Goal: Transaction & Acquisition: Purchase product/service

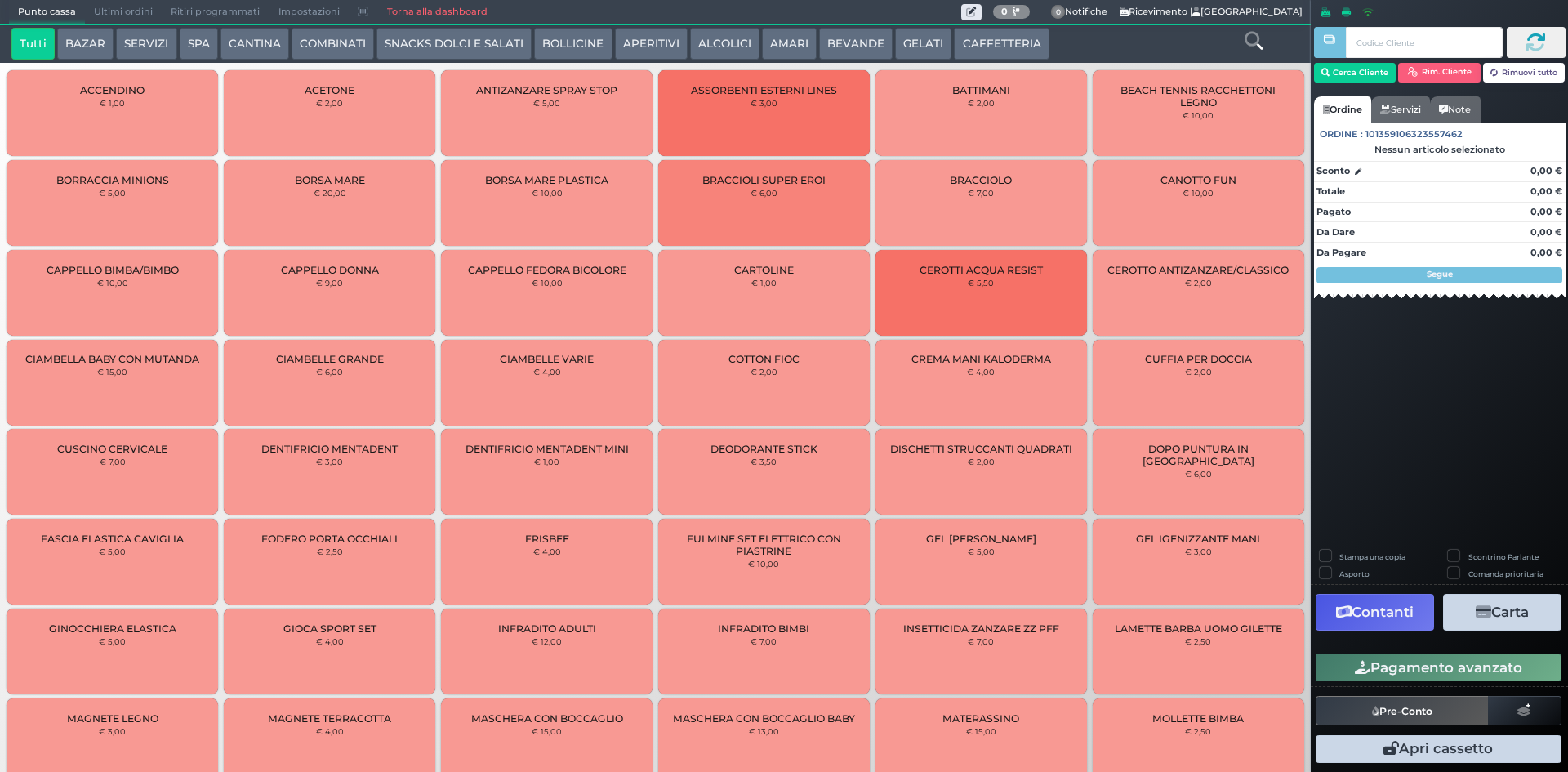
click at [895, 41] on button "GELATI" at bounding box center [923, 45] width 56 height 33
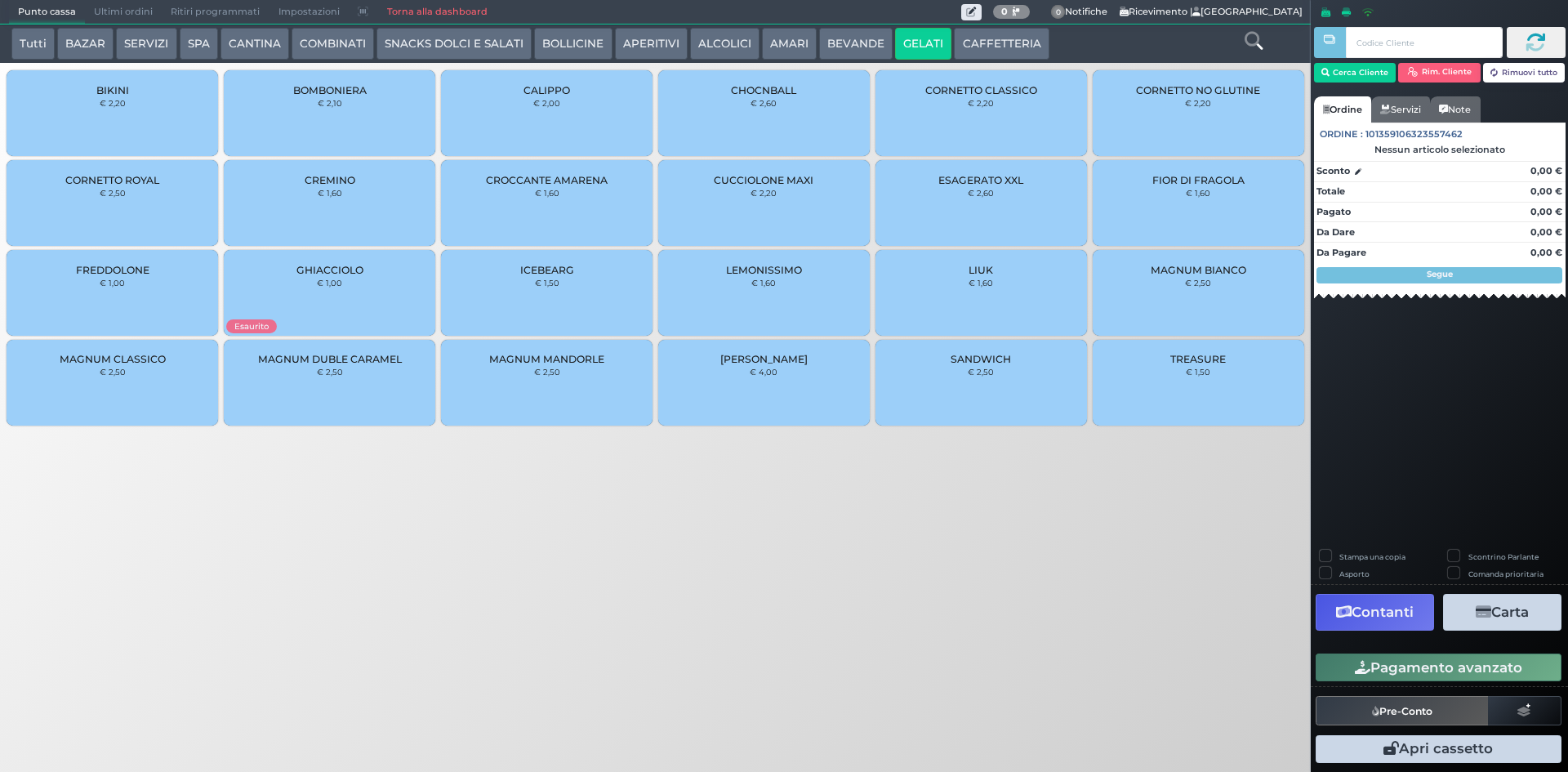
click at [1249, 39] on icon at bounding box center [1253, 41] width 18 height 18
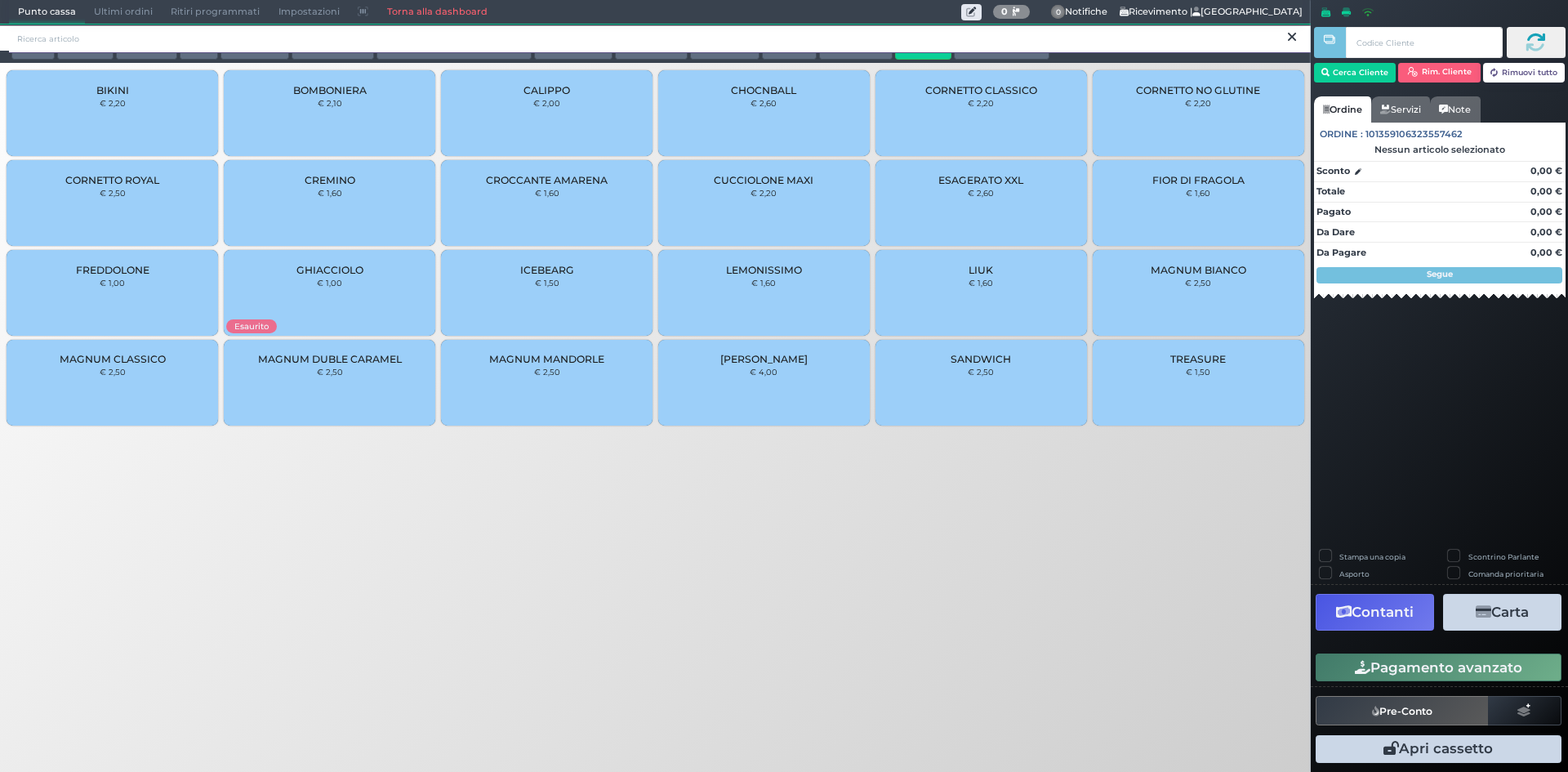
click at [709, 39] on input "search" at bounding box center [659, 38] width 1301 height 28
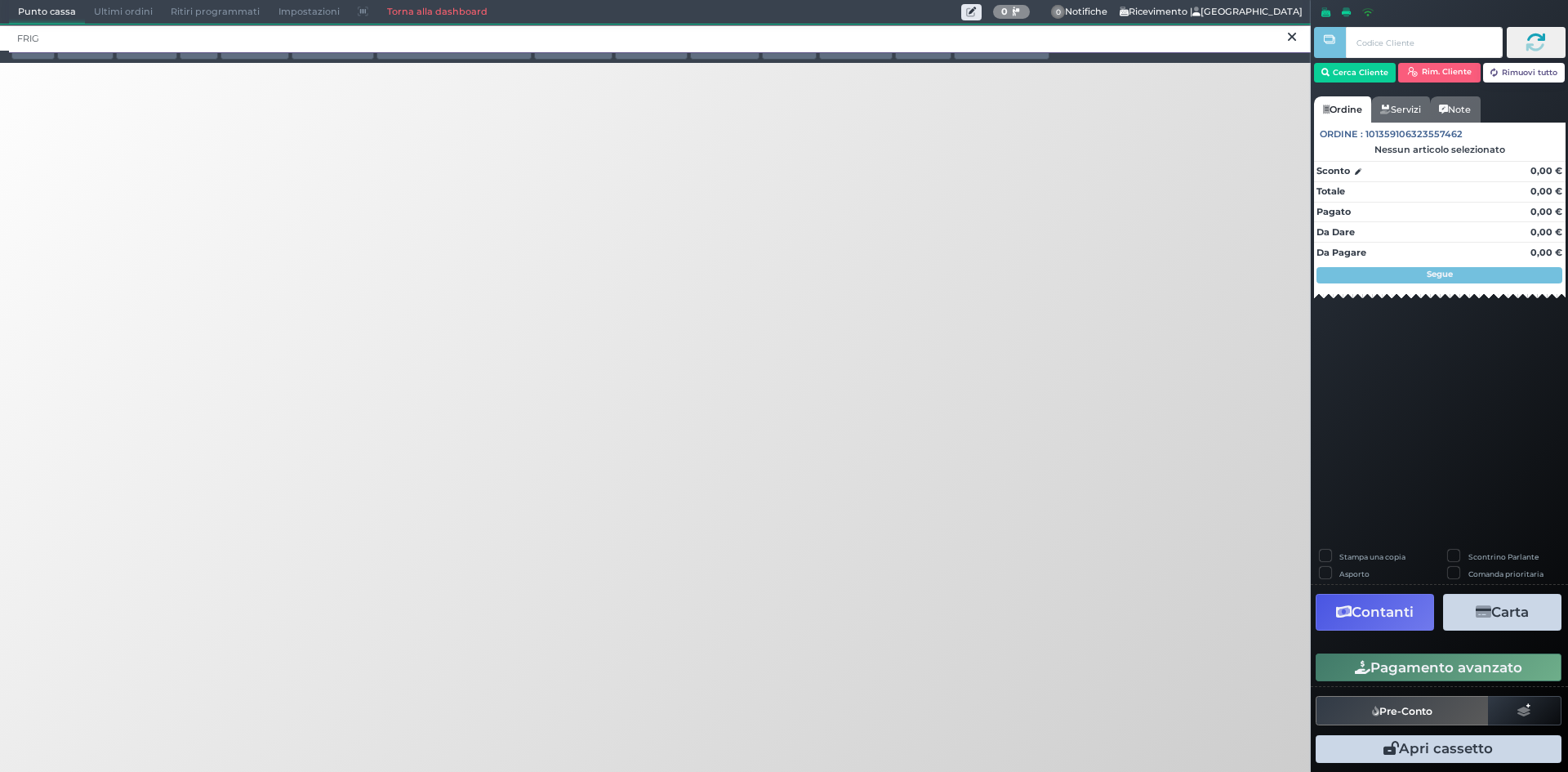
type input "FRIG"
click at [1290, 36] on icon at bounding box center [1291, 37] width 8 height 16
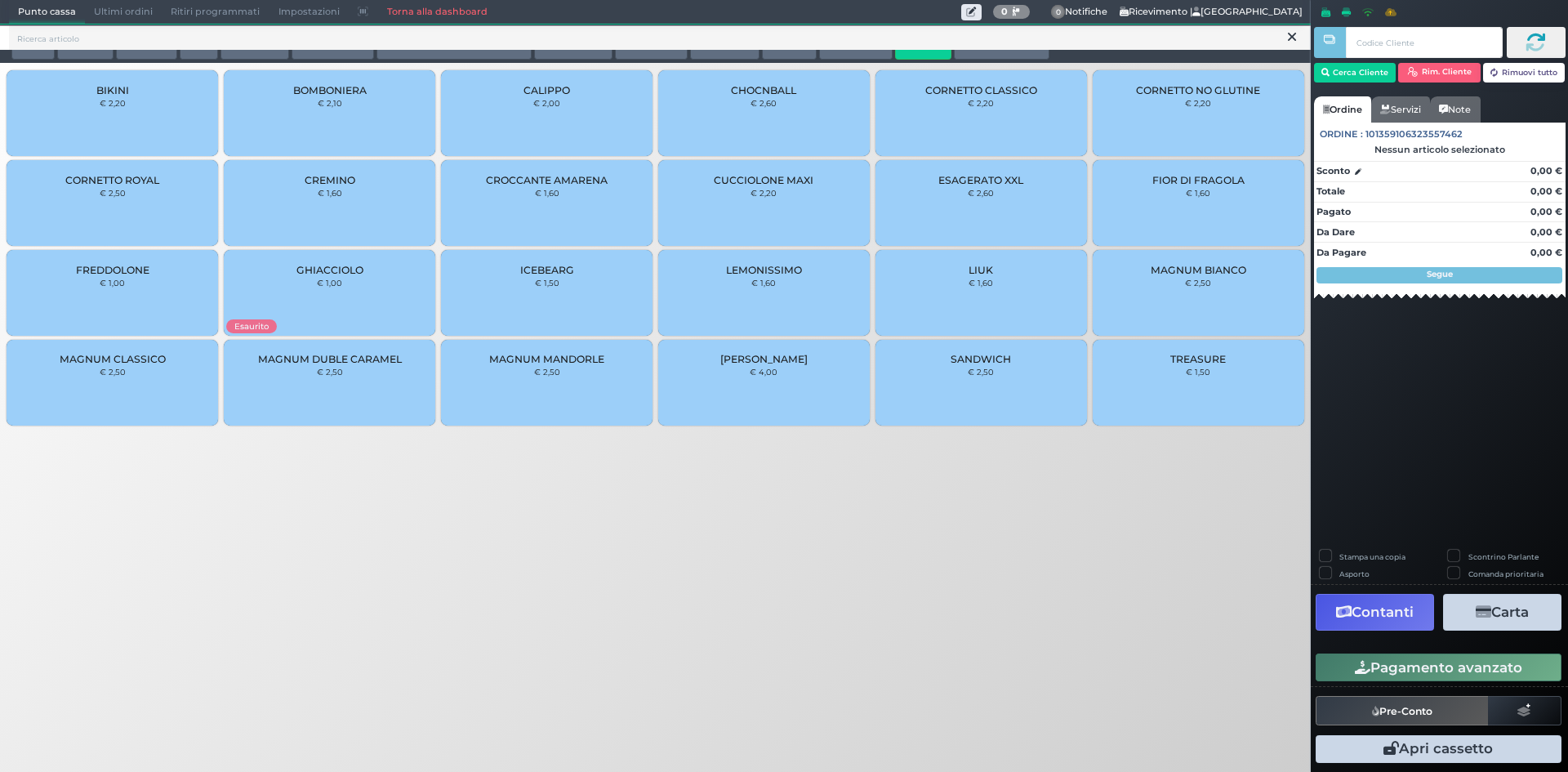
scroll to position [4, 0]
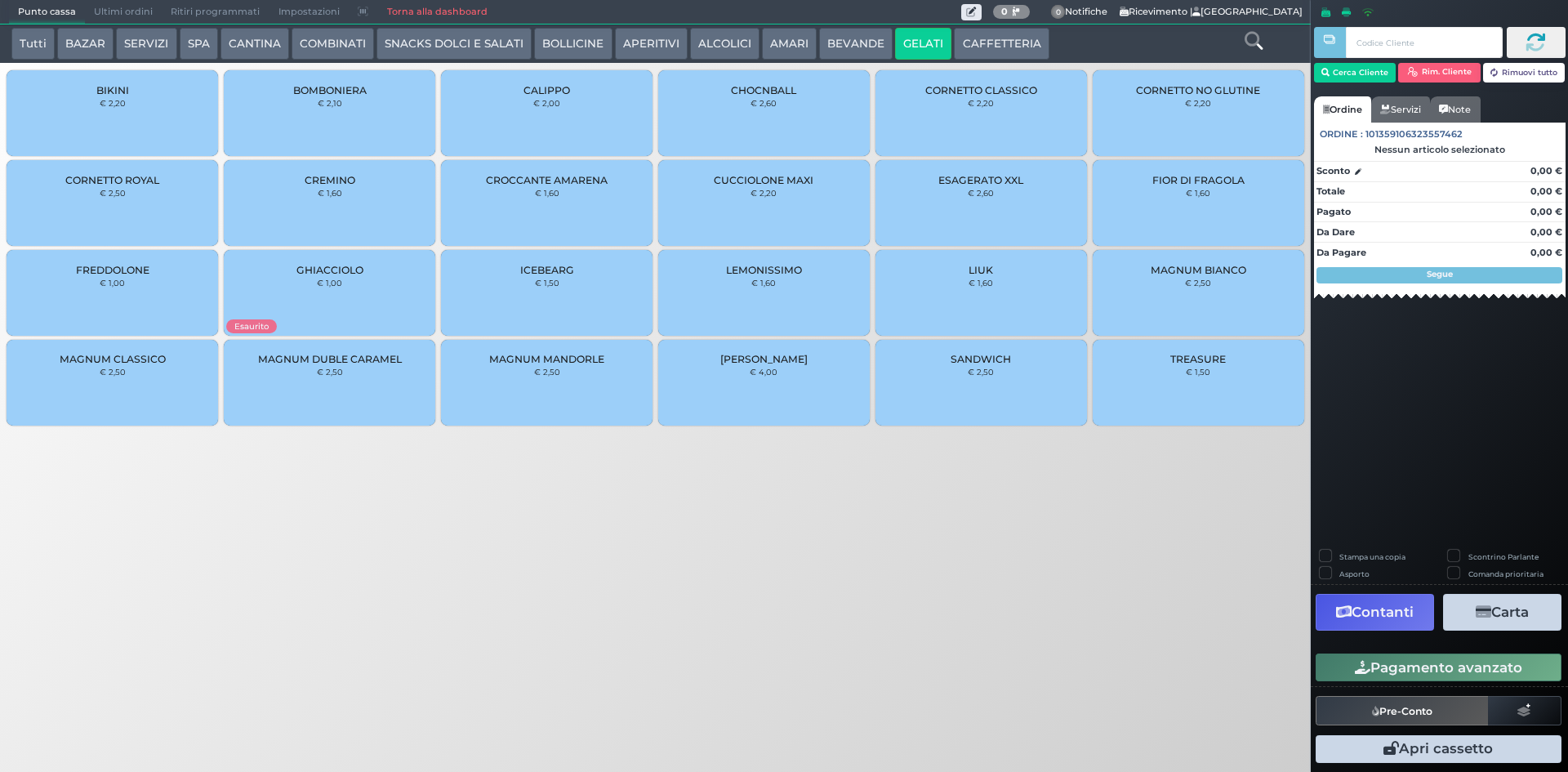
click at [852, 43] on button "BEVANDE" at bounding box center [855, 45] width 74 height 33
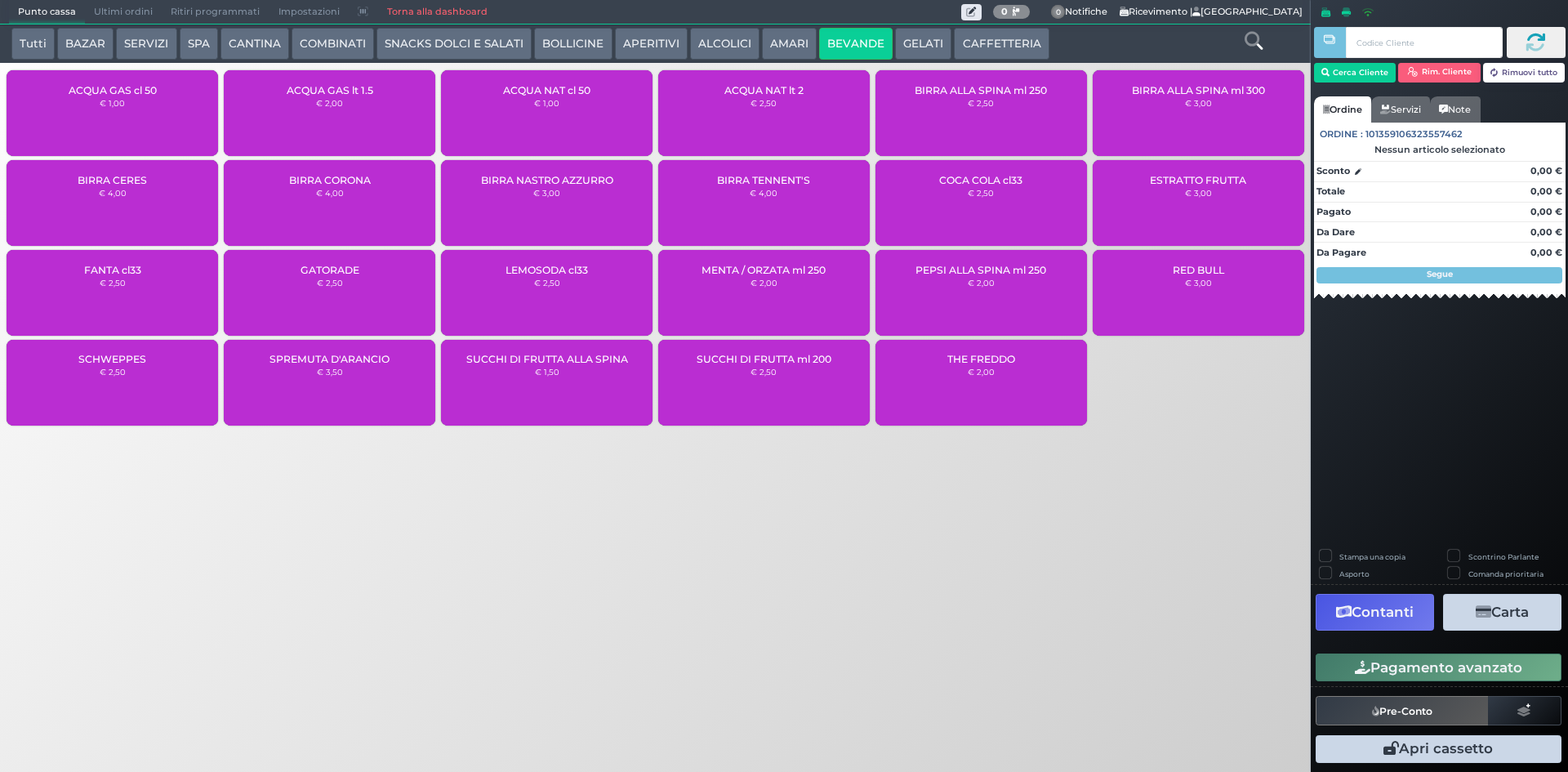
click at [507, 118] on div "ACQUA NAT cl 50 € 1,00" at bounding box center [547, 113] width 212 height 85
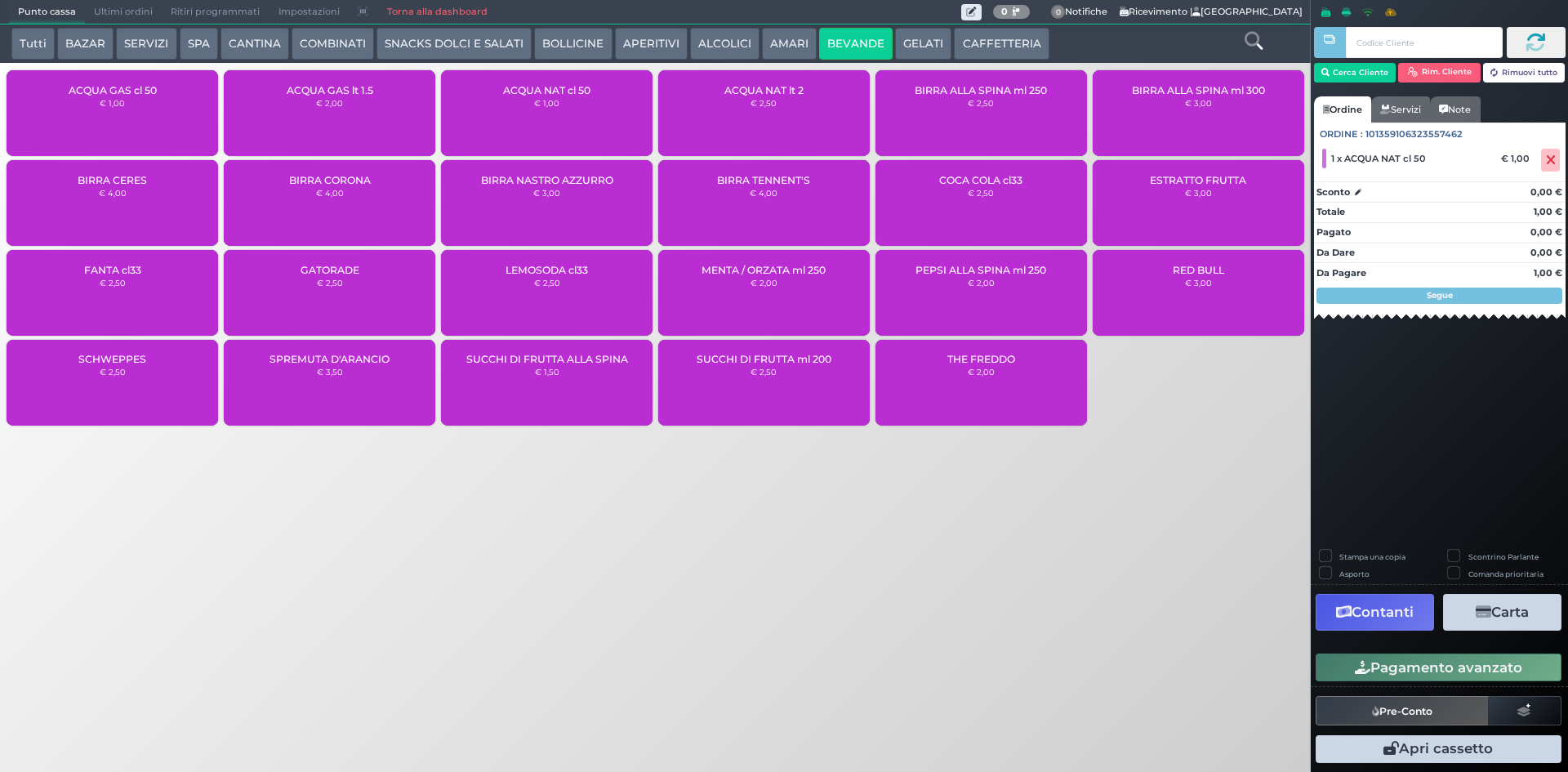
click at [507, 118] on div "ACQUA NAT cl 50 € 1,00" at bounding box center [547, 113] width 212 height 85
click at [1342, 65] on button "Cerca Cliente" at bounding box center [1355, 73] width 83 height 20
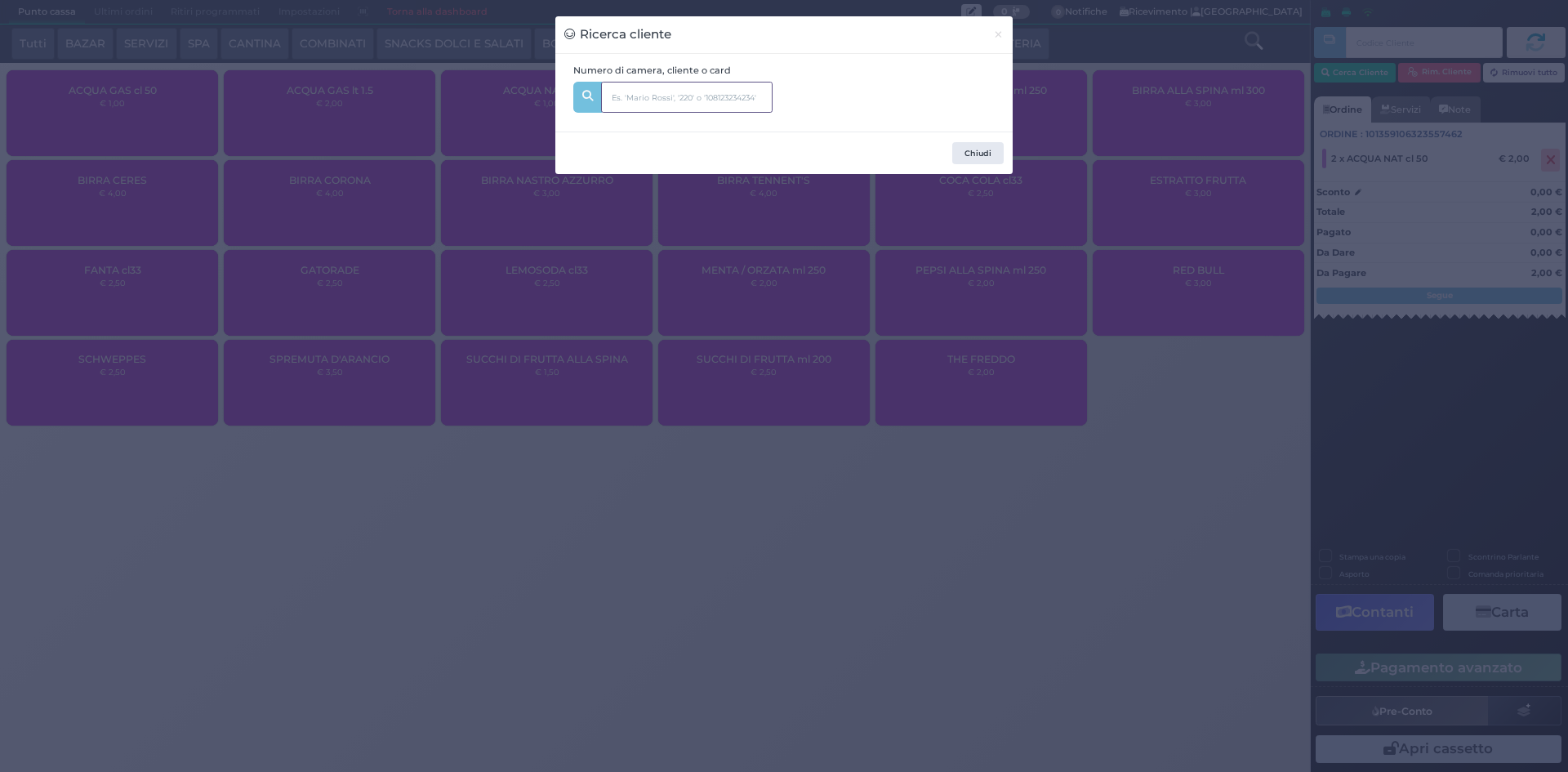
click at [704, 99] on input "text" at bounding box center [686, 97] width 172 height 31
type input "338"
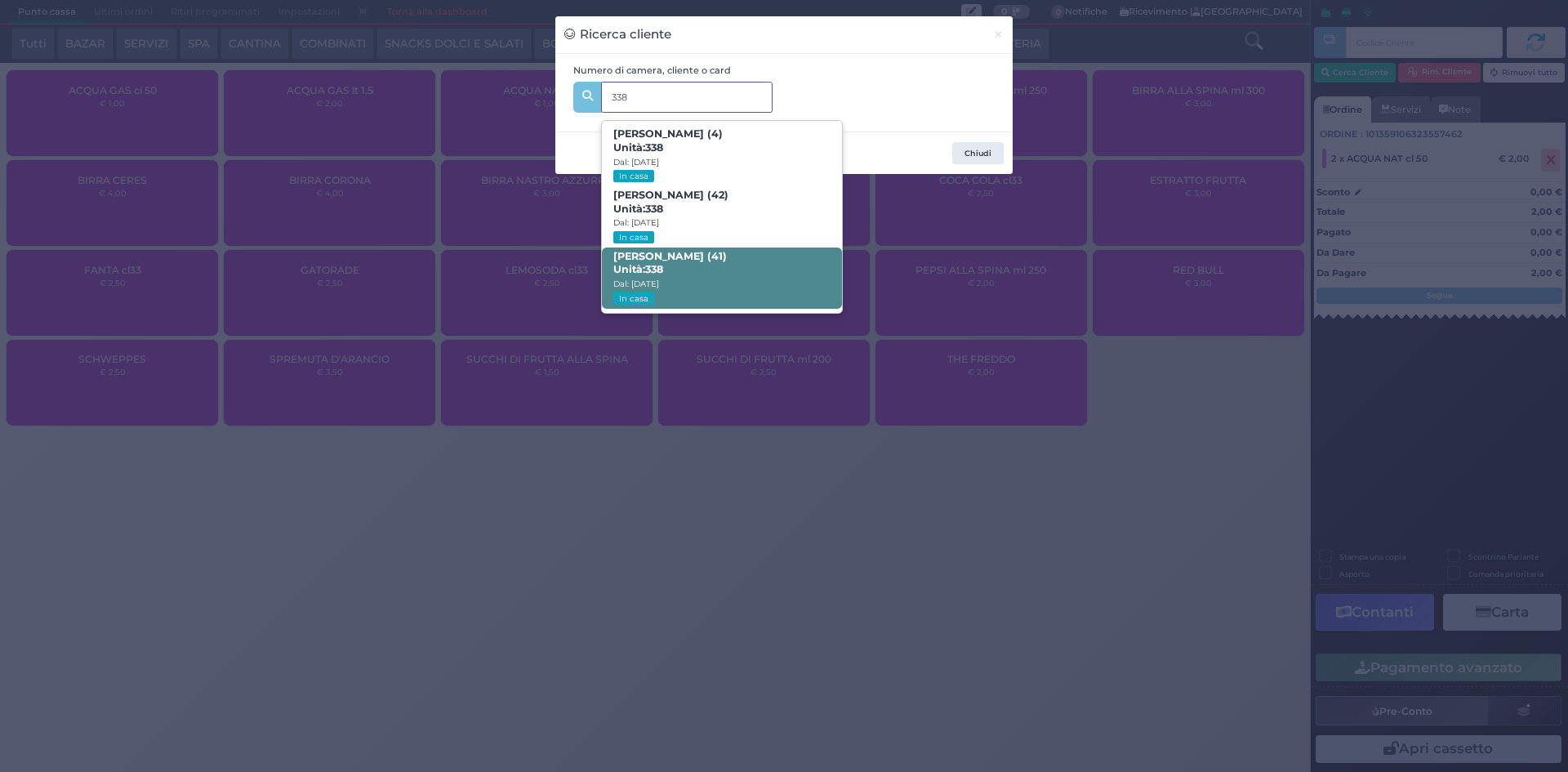
click at [773, 263] on span "[PERSON_NAME] (41) Unità: 338 Dal: [DATE] In casa" at bounding box center [721, 277] width 239 height 61
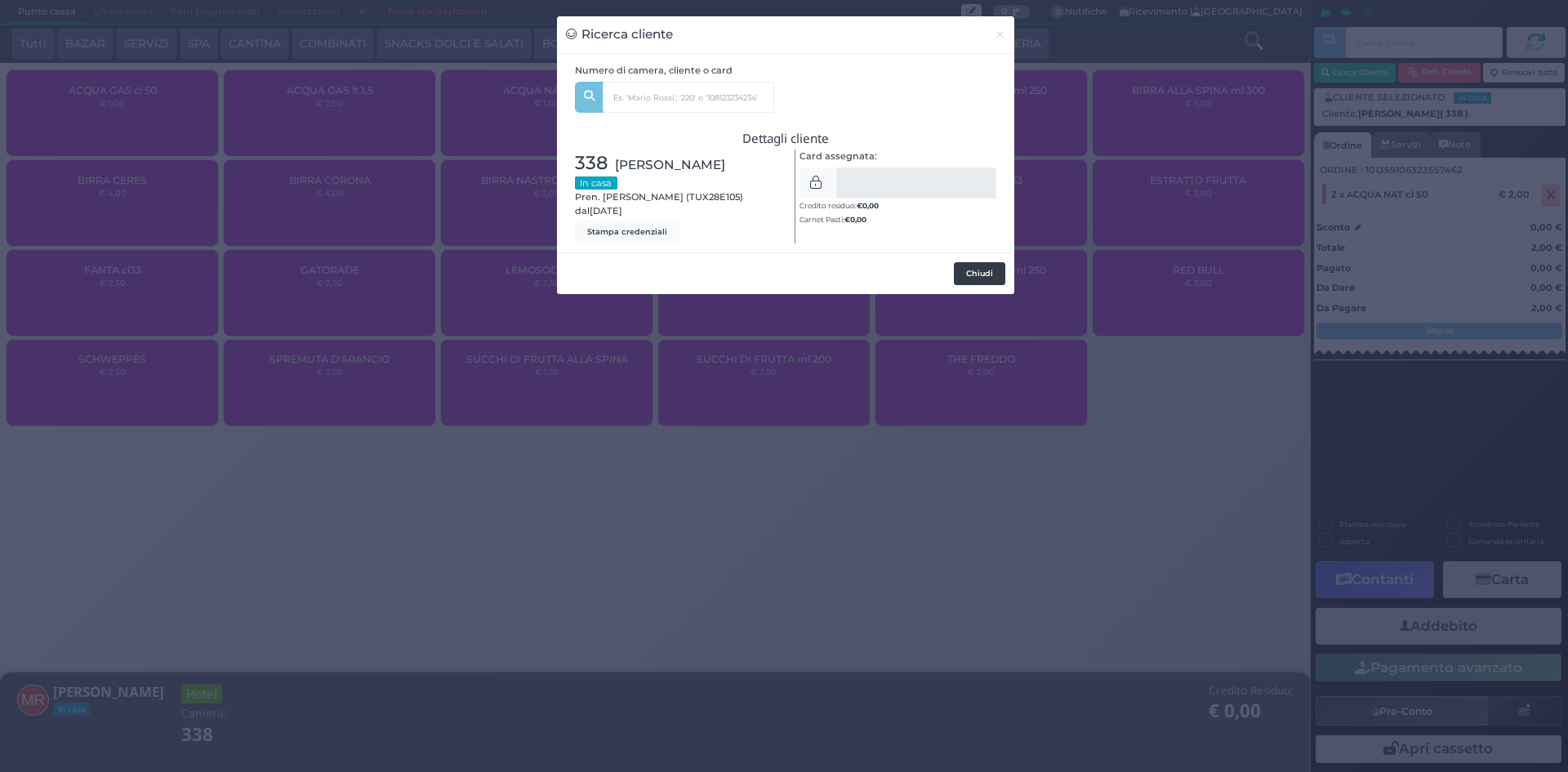
click at [990, 272] on button "Chiudi" at bounding box center [979, 273] width 52 height 23
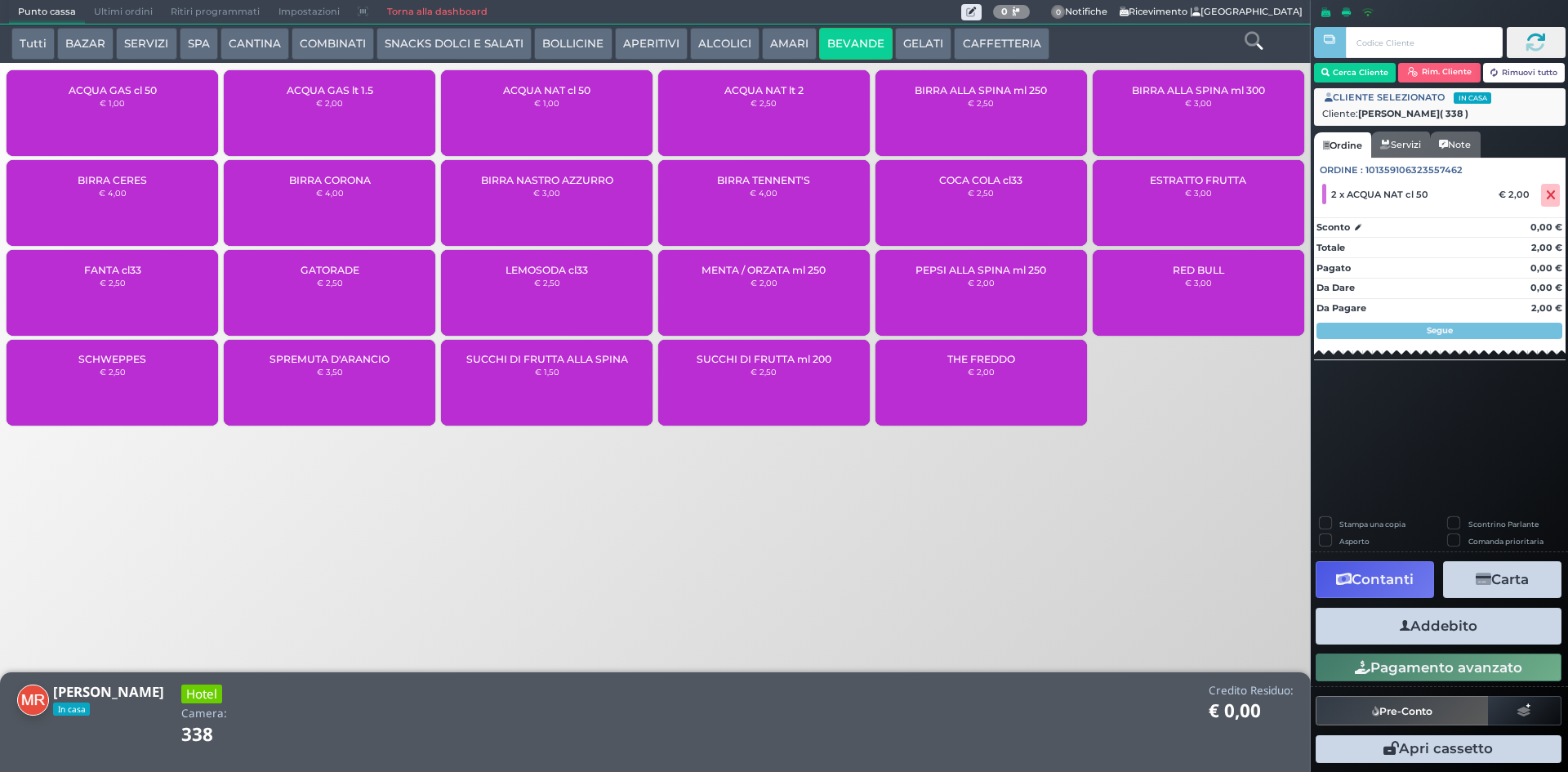
click at [1475, 620] on button "Addebito" at bounding box center [1438, 626] width 246 height 36
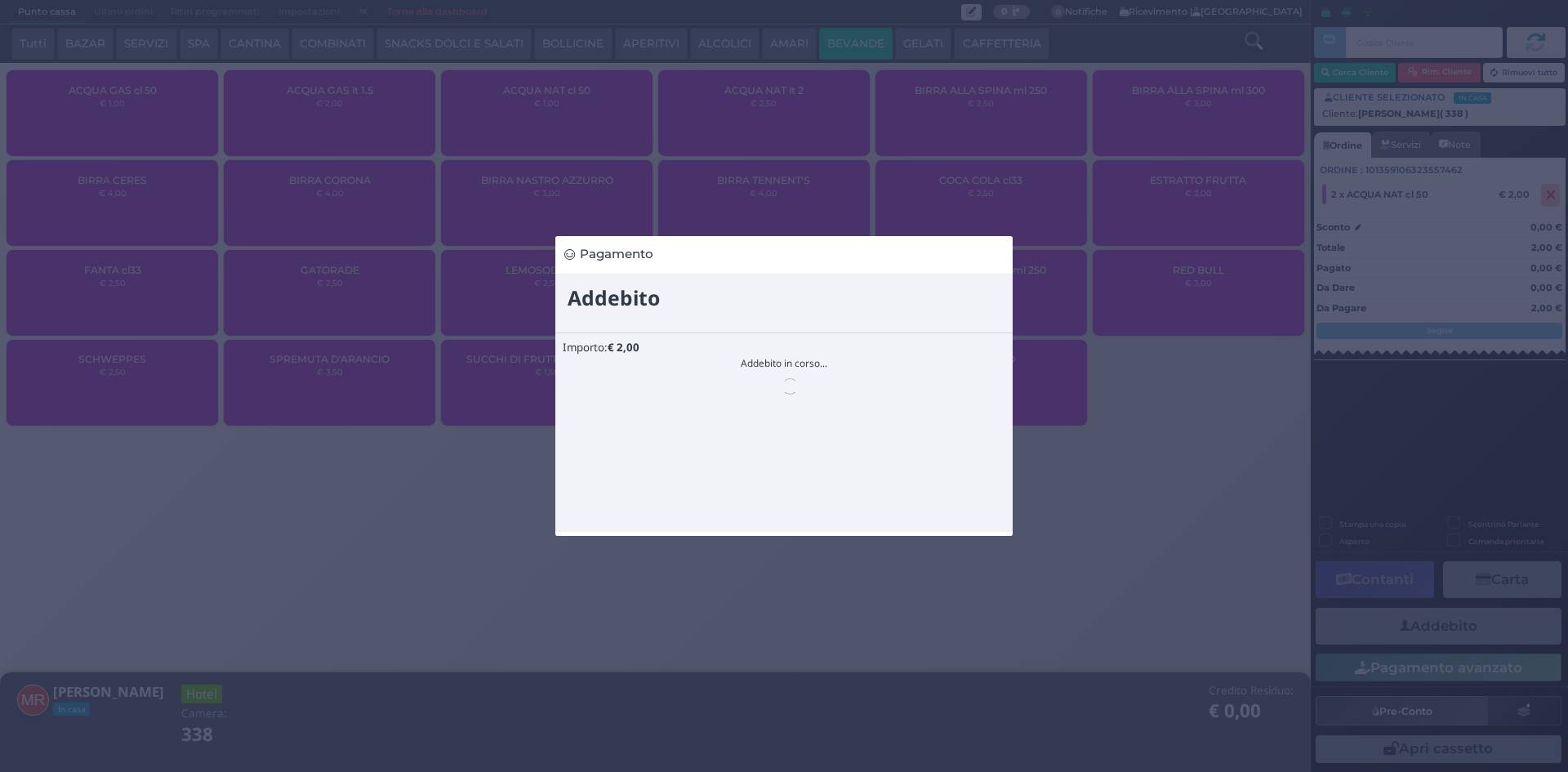
scroll to position [0, 0]
